Goal: Transaction & Acquisition: Purchase product/service

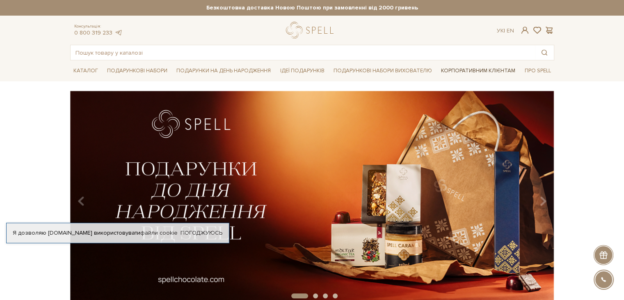
click at [495, 69] on link "Корпоративним клієнтам" at bounding box center [478, 71] width 81 height 14
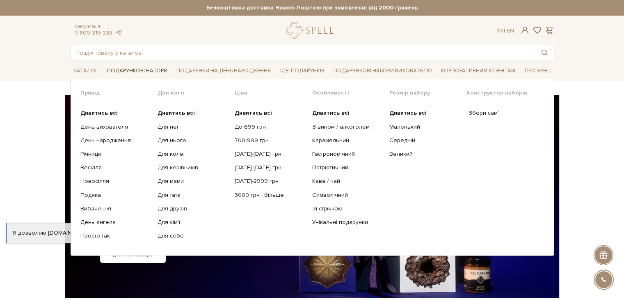
click at [151, 67] on link "Подарункові набори" at bounding box center [137, 70] width 67 height 13
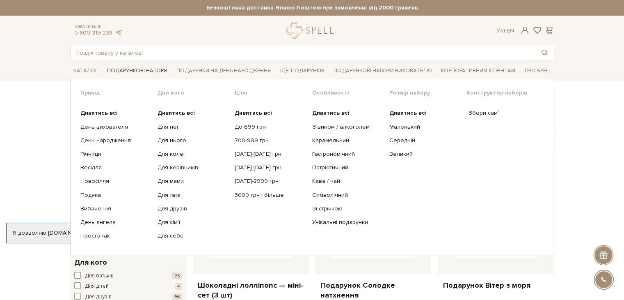
click at [163, 73] on link "Подарункові набори" at bounding box center [137, 70] width 67 height 13
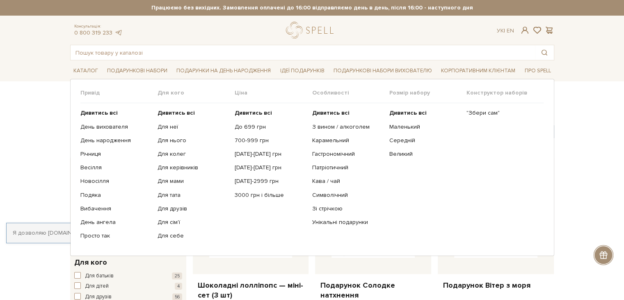
click at [160, 72] on link "Подарункові набори" at bounding box center [137, 70] width 67 height 13
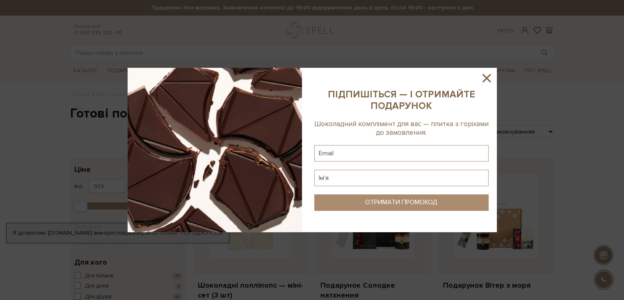
click at [486, 76] on icon at bounding box center [487, 78] width 14 height 14
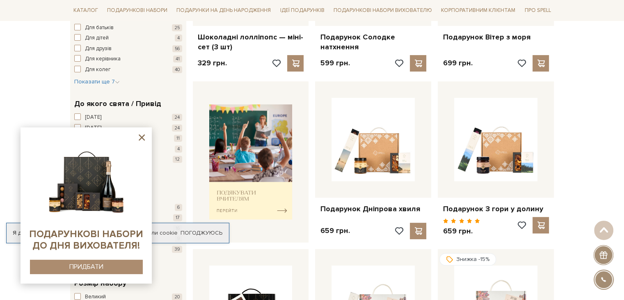
scroll to position [246, 0]
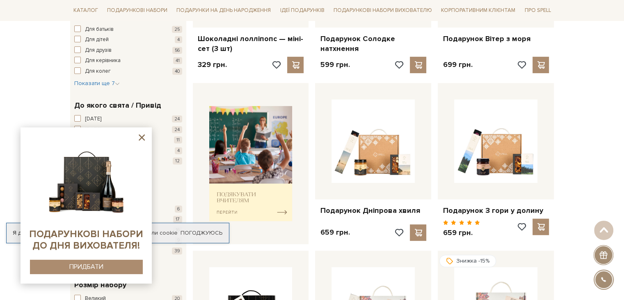
click at [147, 136] on icon at bounding box center [142, 137] width 10 height 10
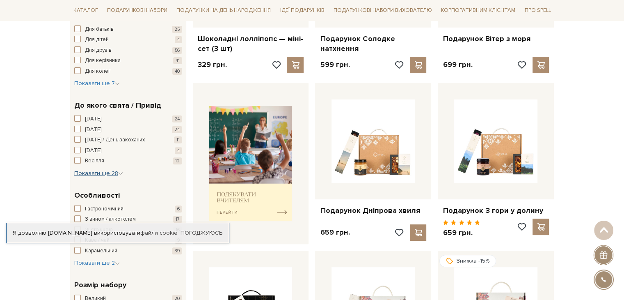
click at [108, 173] on span "Показати ще 28" at bounding box center [98, 172] width 49 height 7
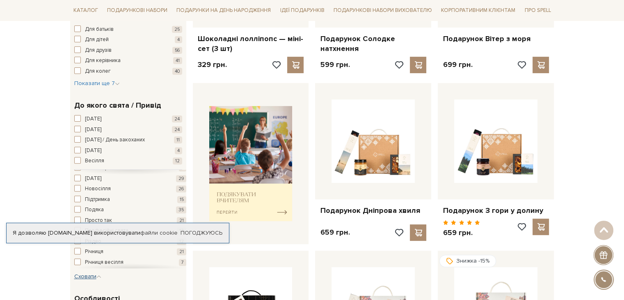
scroll to position [204, 0]
click at [215, 230] on link "Погоджуюсь" at bounding box center [202, 232] width 42 height 7
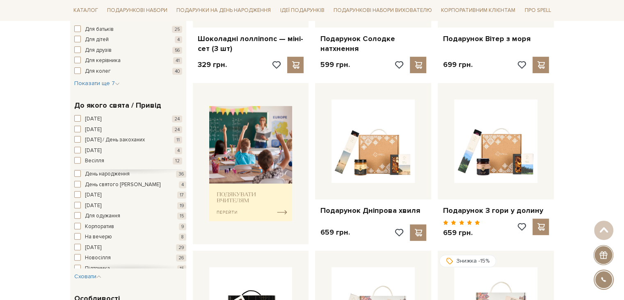
scroll to position [81, 0]
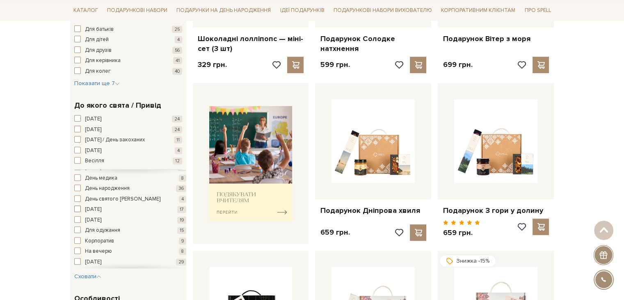
click at [101, 205] on span "[DATE]" at bounding box center [93, 209] width 16 height 8
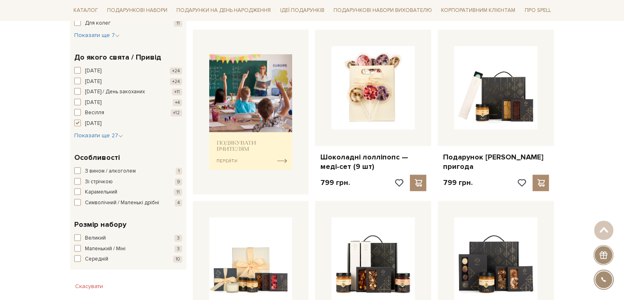
scroll to position [287, 0]
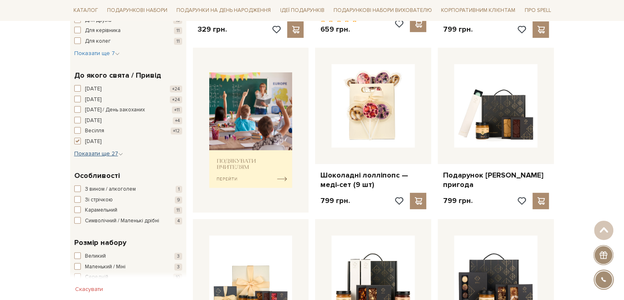
click at [99, 151] on span "Показати ще 27" at bounding box center [98, 153] width 49 height 7
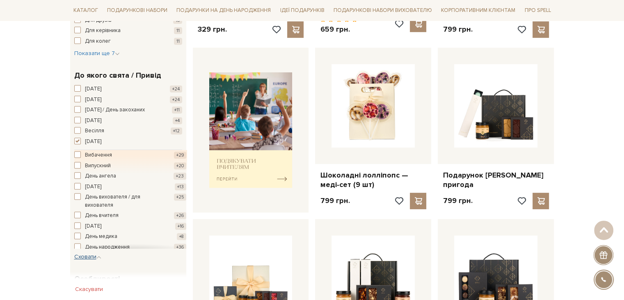
scroll to position [0, 0]
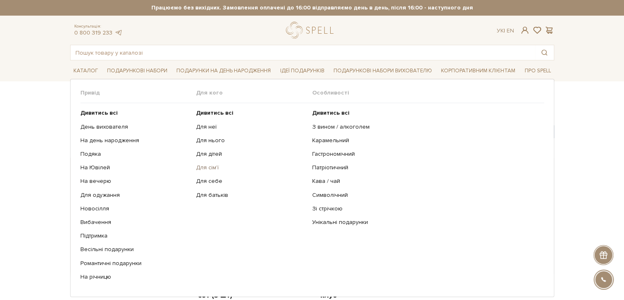
click at [212, 164] on link "Для сім'ї" at bounding box center [251, 167] width 110 height 7
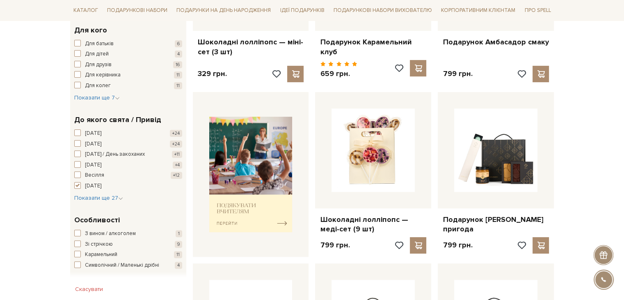
scroll to position [246, 0]
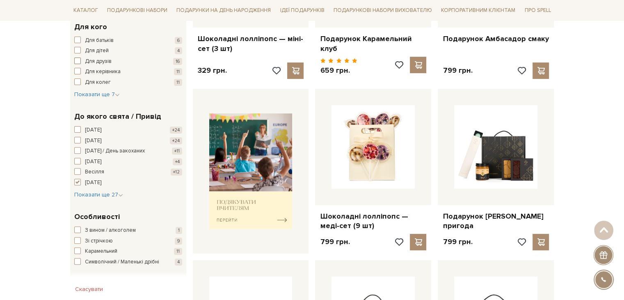
click at [108, 61] on span "Для друзів" at bounding box center [98, 61] width 27 height 8
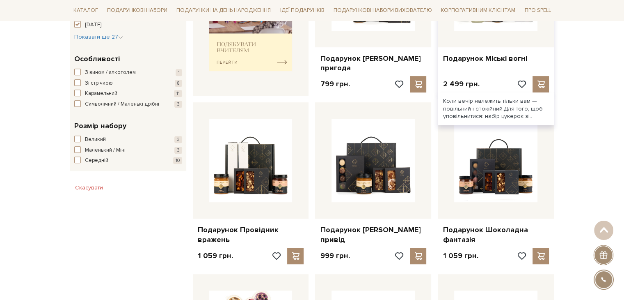
scroll to position [287, 0]
